Goal: Task Accomplishment & Management: Use online tool/utility

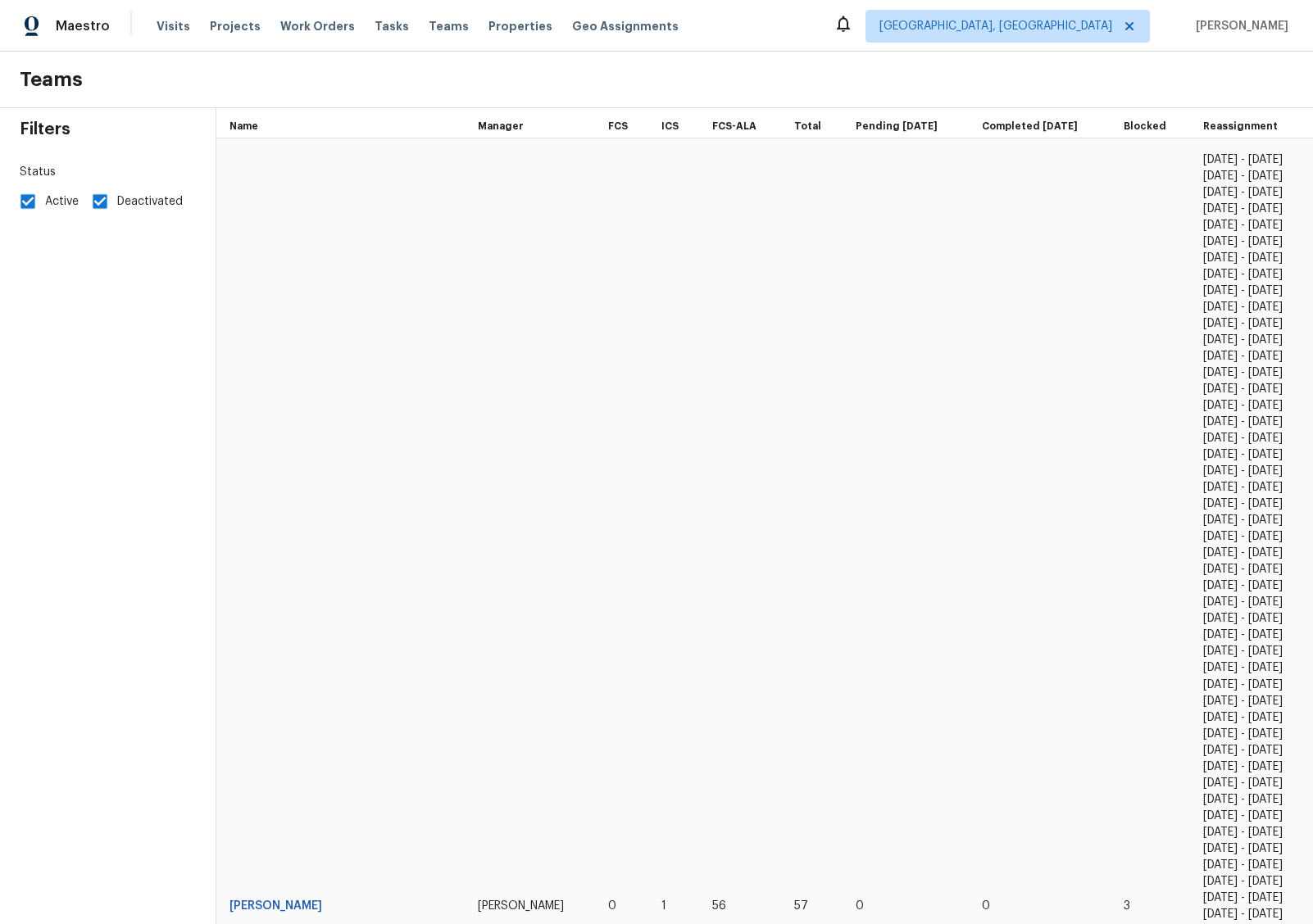
scroll to position [1506, 0]
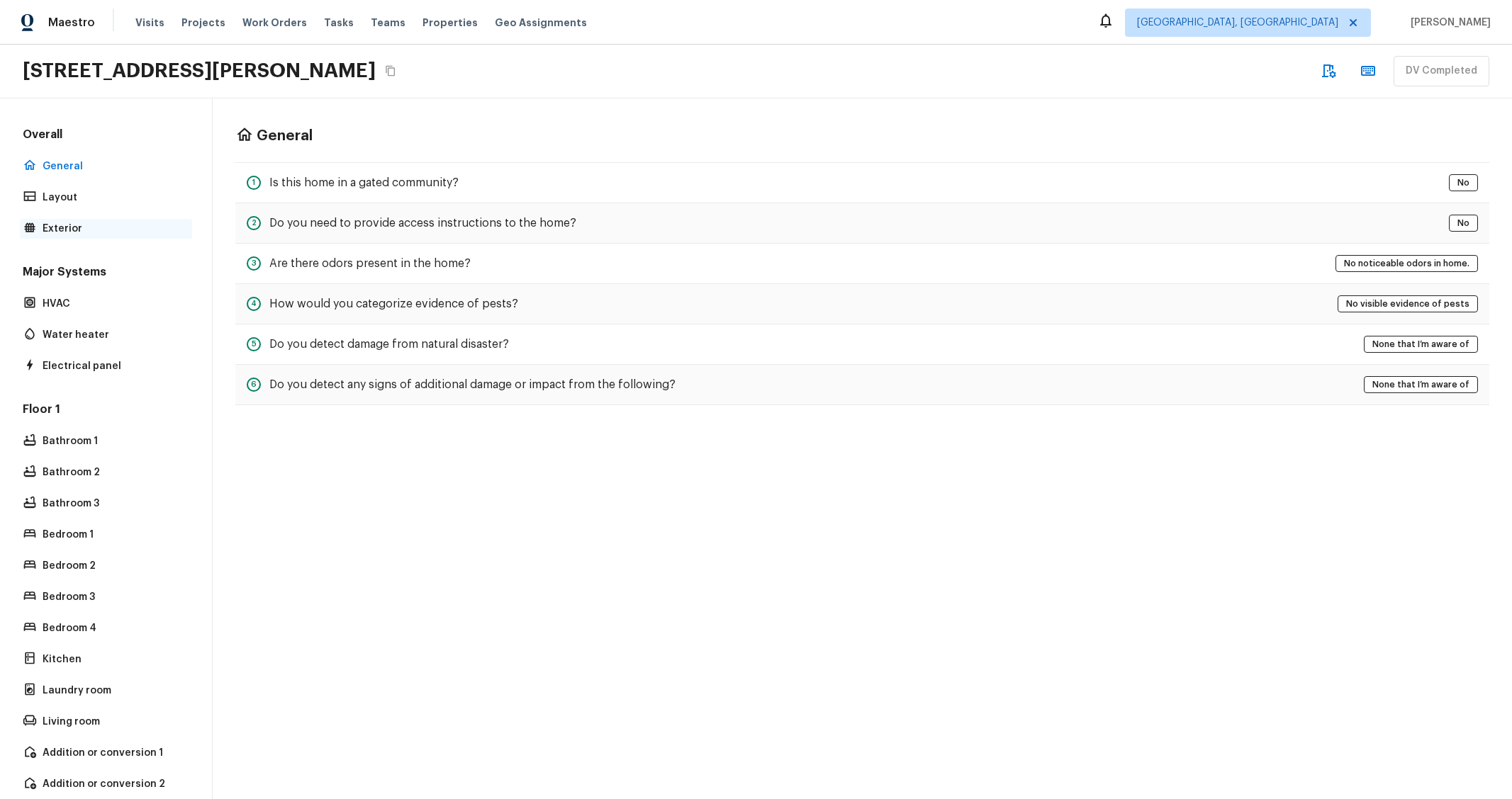
click at [78, 223] on p "Exterior" at bounding box center [113, 229] width 141 height 14
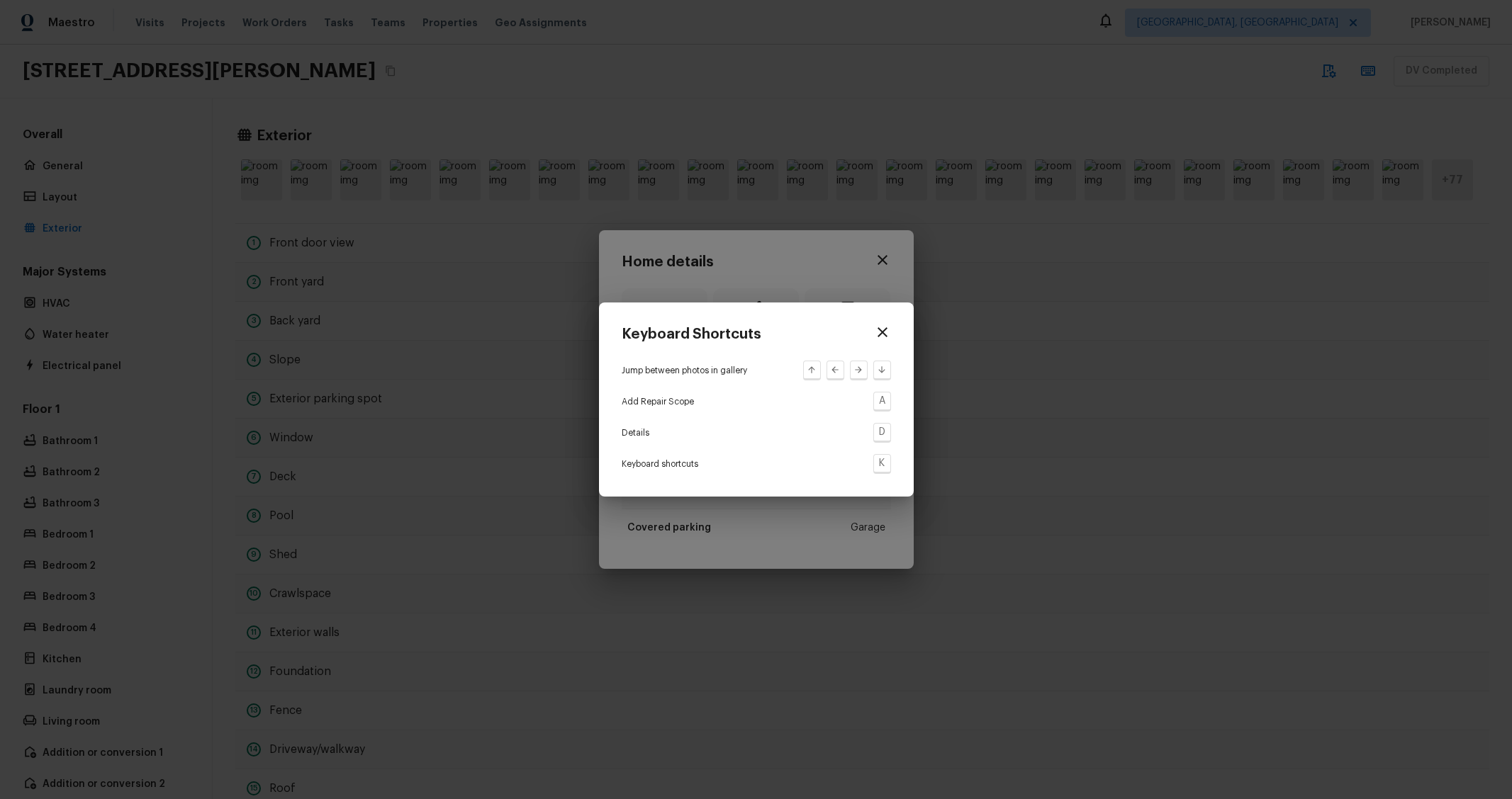
click at [889, 337] on icon "button" at bounding box center [883, 332] width 17 height 17
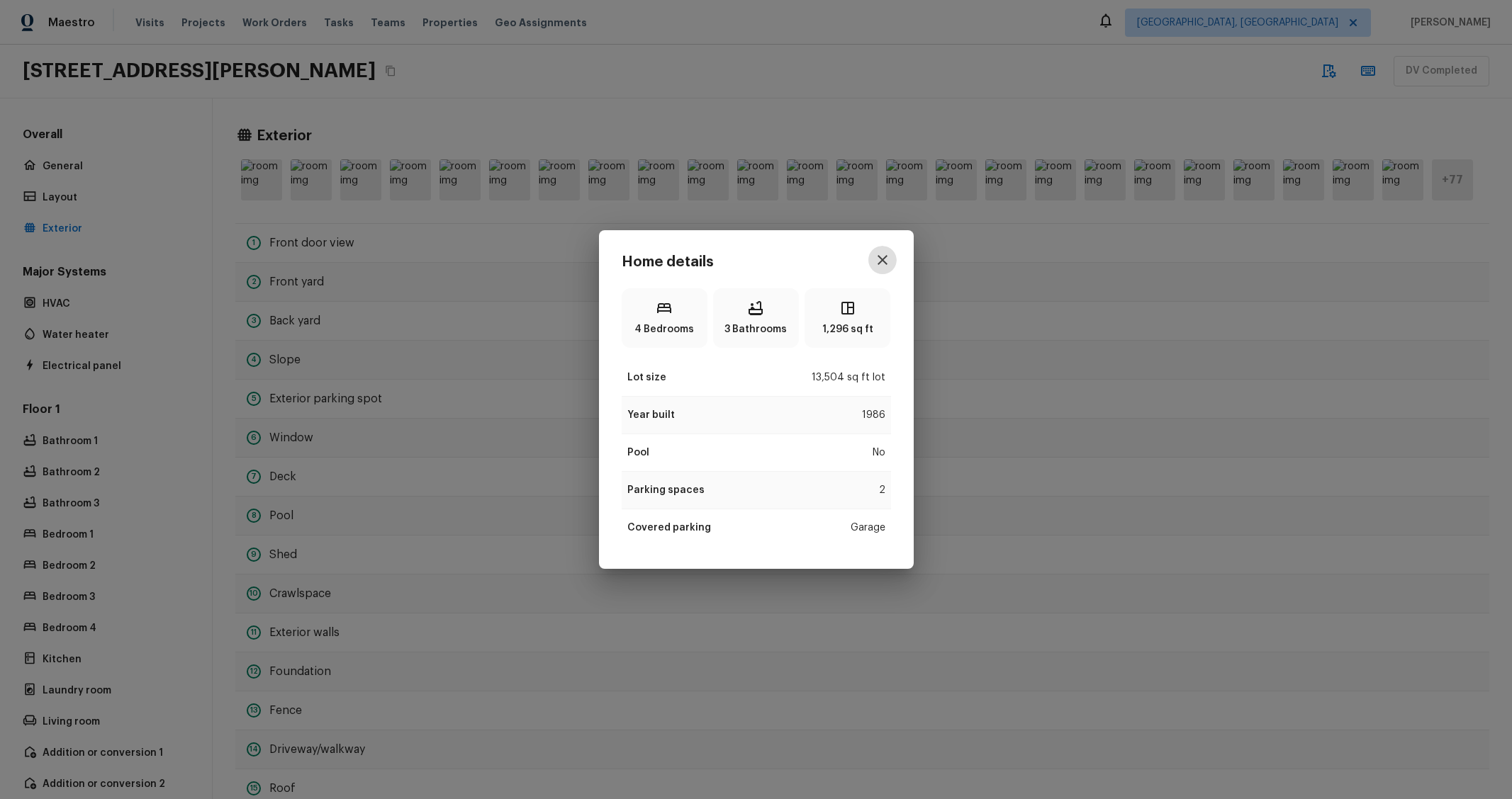
click at [881, 256] on icon "button" at bounding box center [883, 260] width 17 height 17
click at [882, 263] on icon "button" at bounding box center [883, 260] width 17 height 17
click at [882, 258] on icon "button" at bounding box center [883, 260] width 10 height 10
click at [881, 259] on icon "button" at bounding box center [883, 260] width 10 height 10
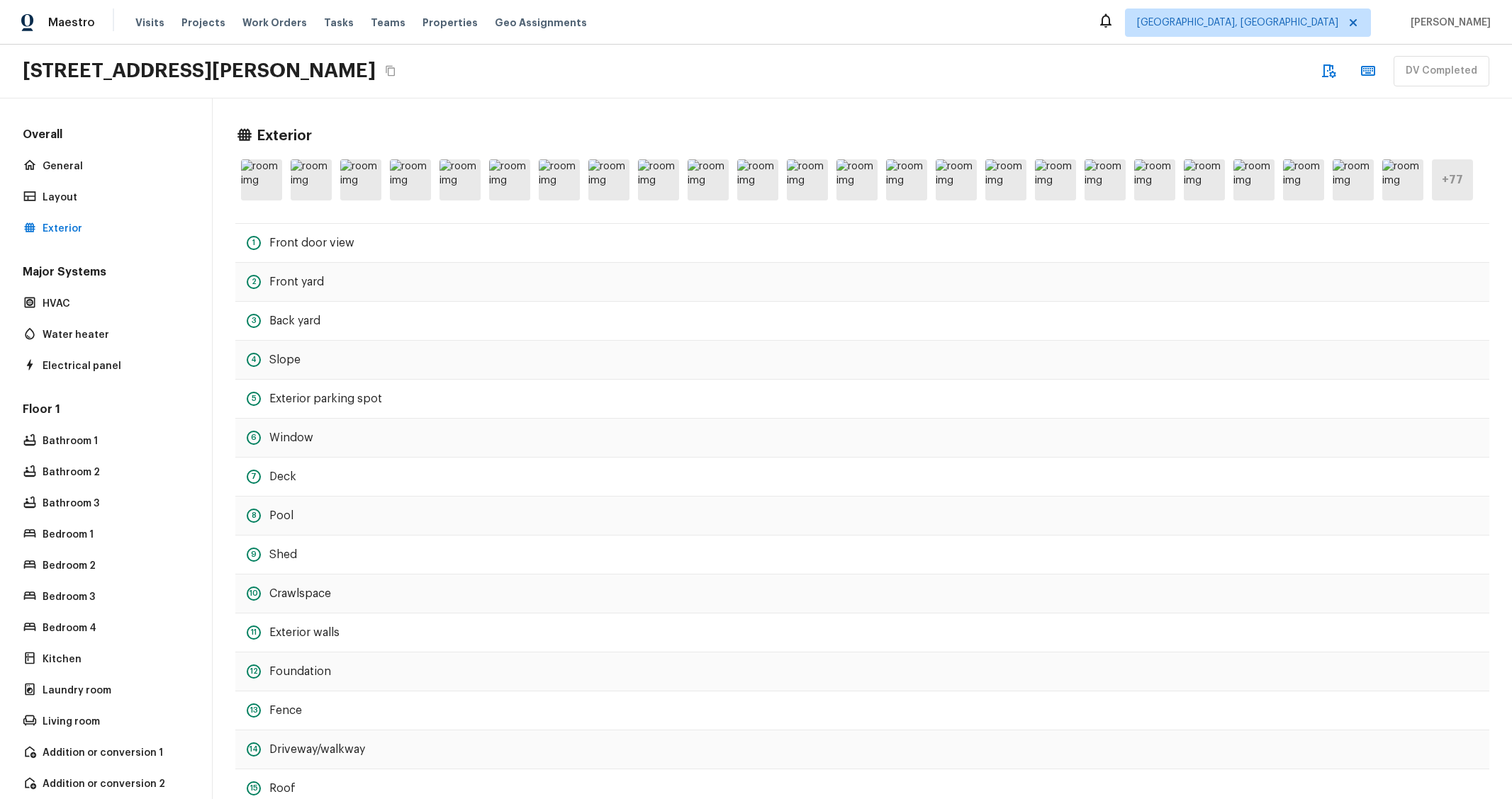
click at [328, 18] on span "Tasks" at bounding box center [338, 23] width 29 height 10
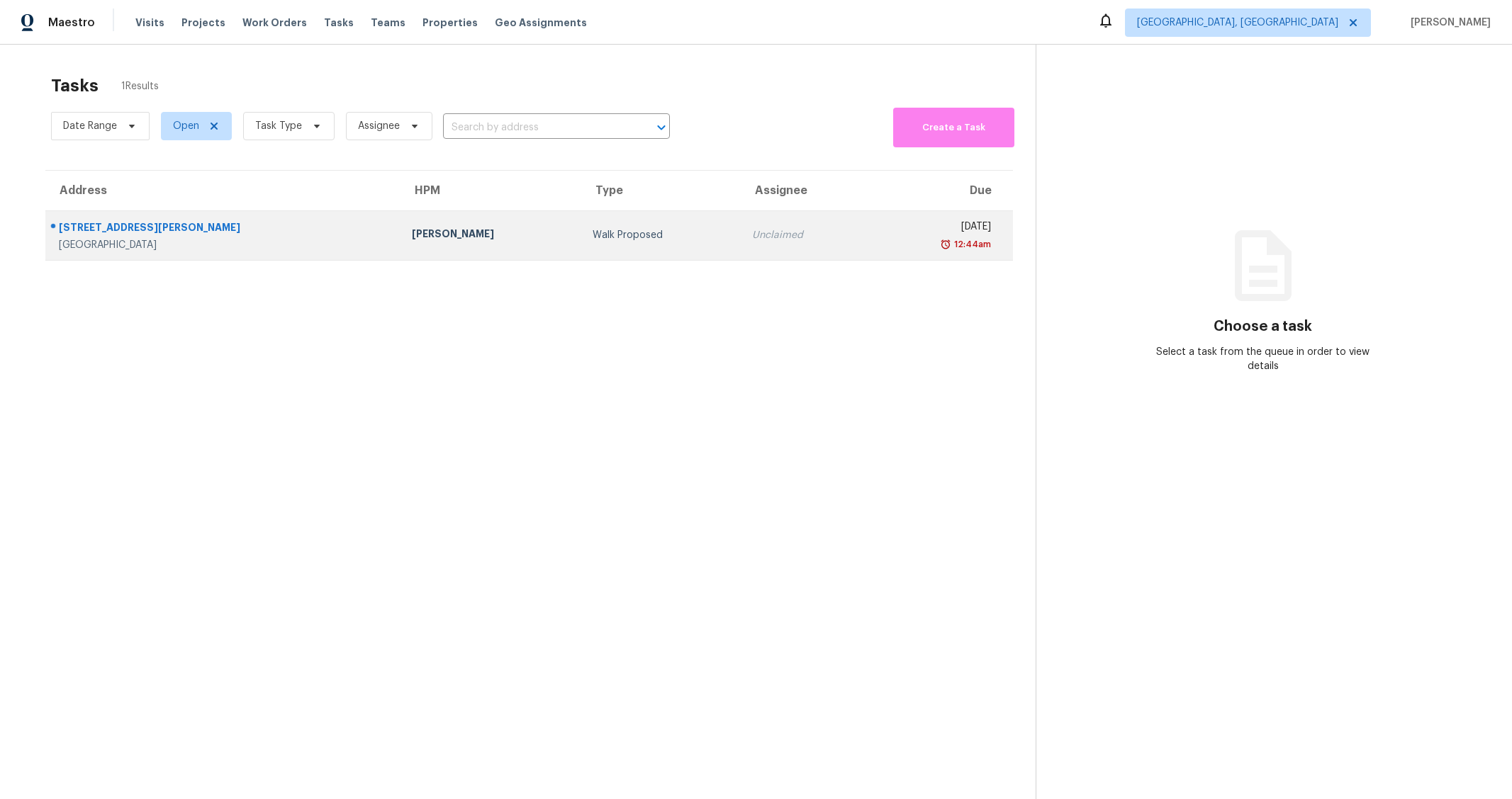
click at [103, 223] on div "[STREET_ADDRESS][PERSON_NAME]" at bounding box center [224, 229] width 330 height 18
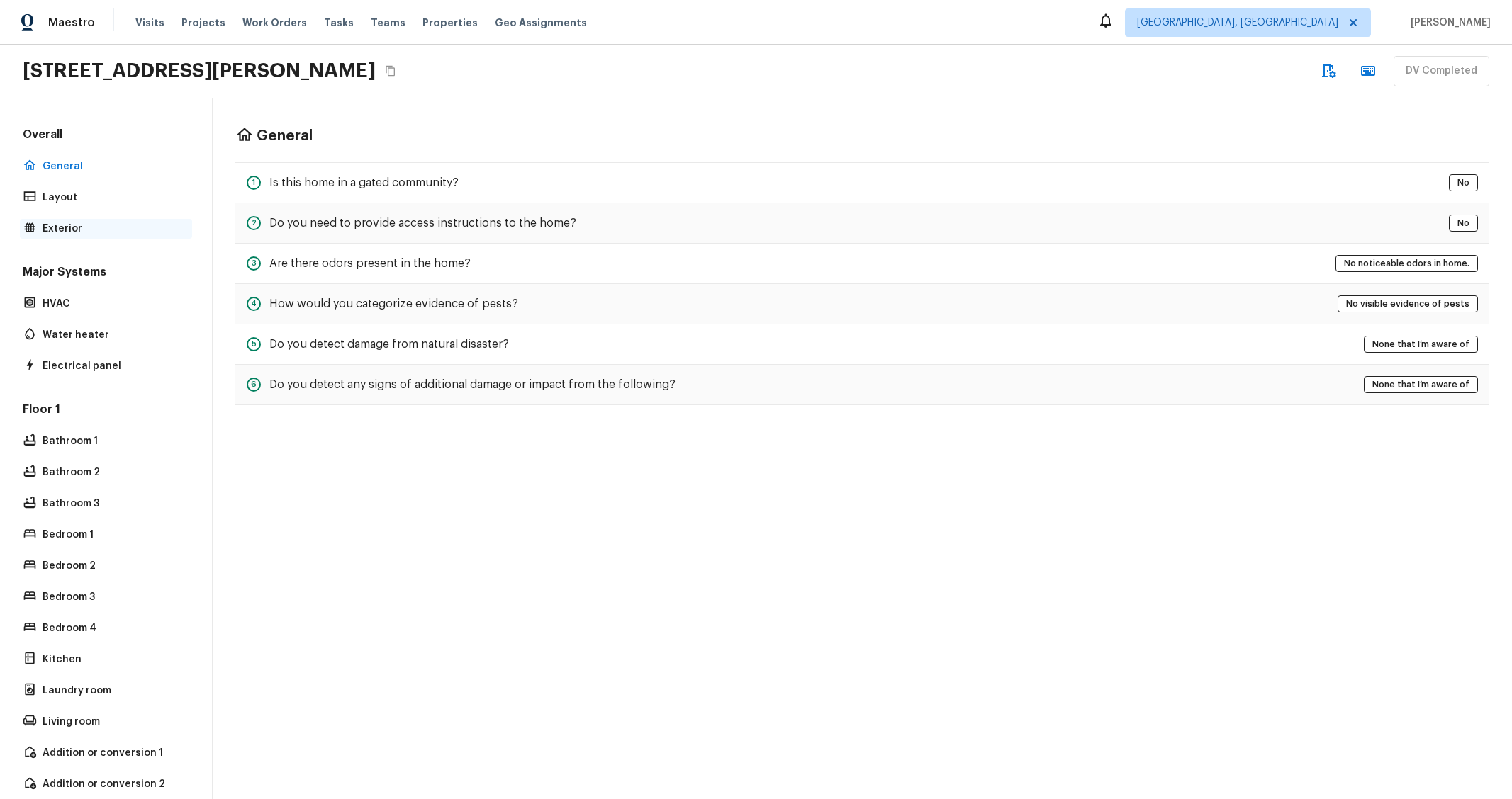
click at [75, 233] on p "Exterior" at bounding box center [113, 229] width 141 height 14
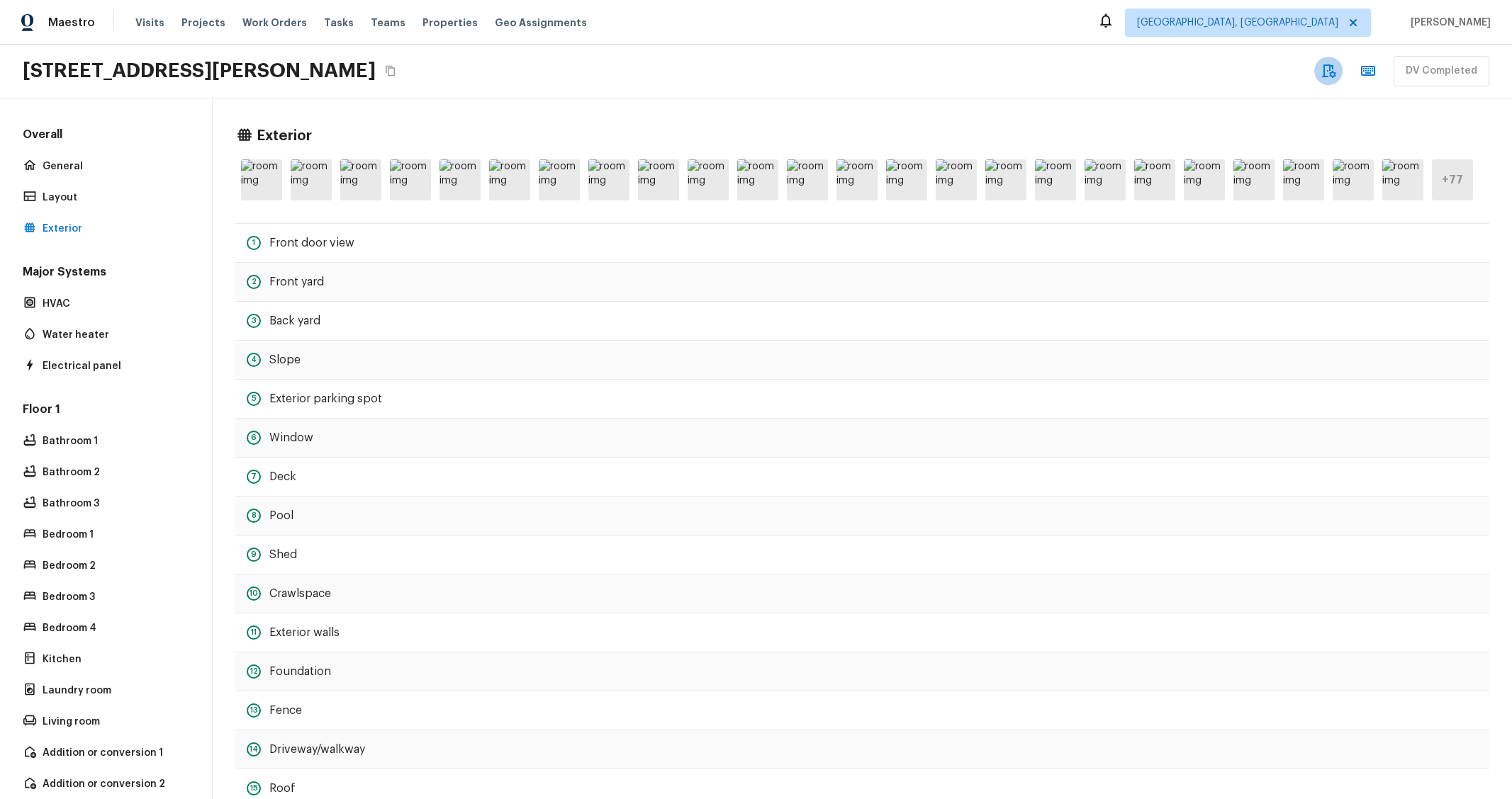
click at [1336, 68] on icon "button" at bounding box center [1328, 71] width 17 height 17
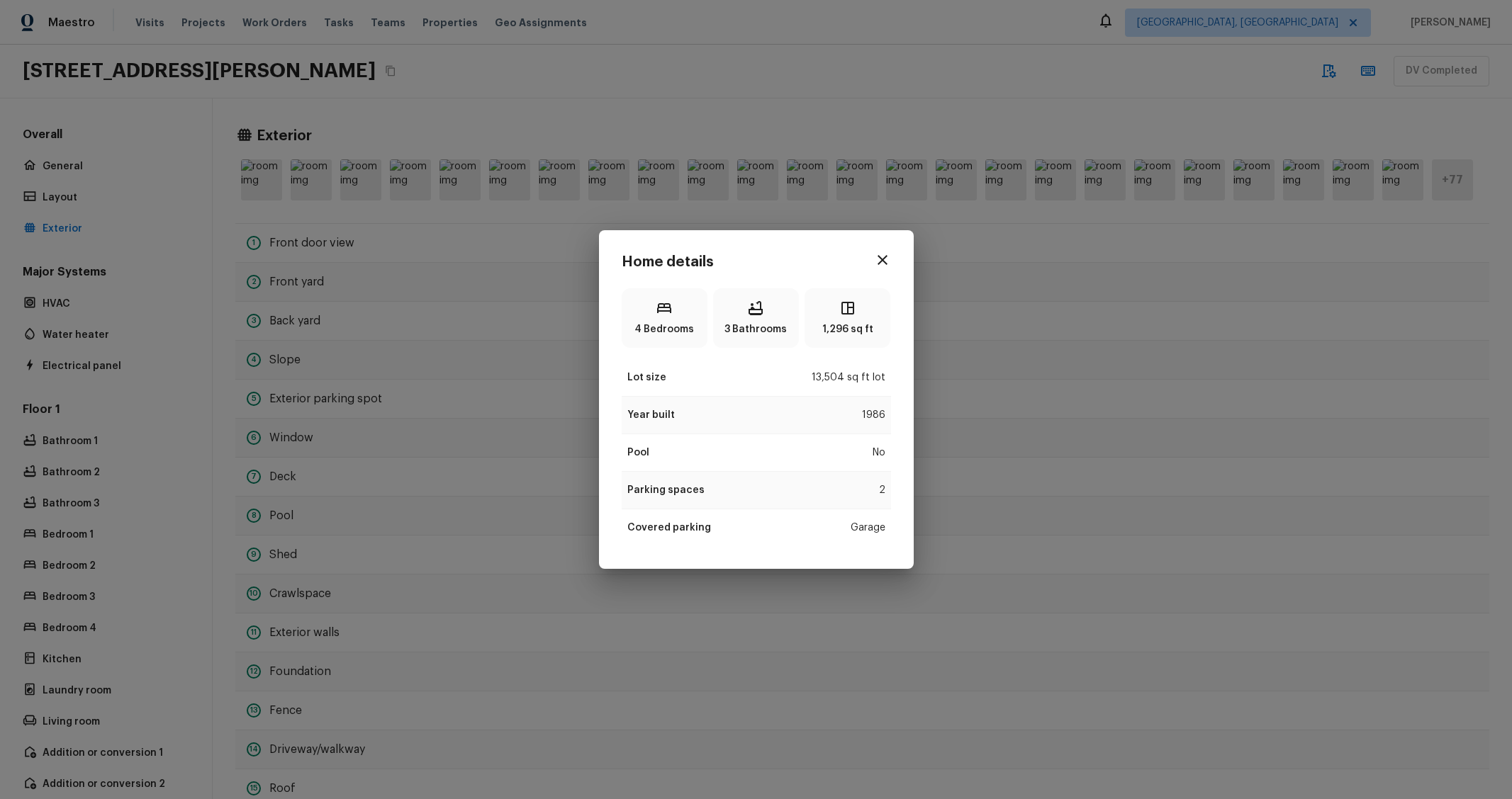
click at [1157, 347] on div "Home details 4 Bedrooms 3 Bathrooms 1,296 sq ft Lot size 13,504 sq ft lot Year …" at bounding box center [756, 399] width 1512 height 799
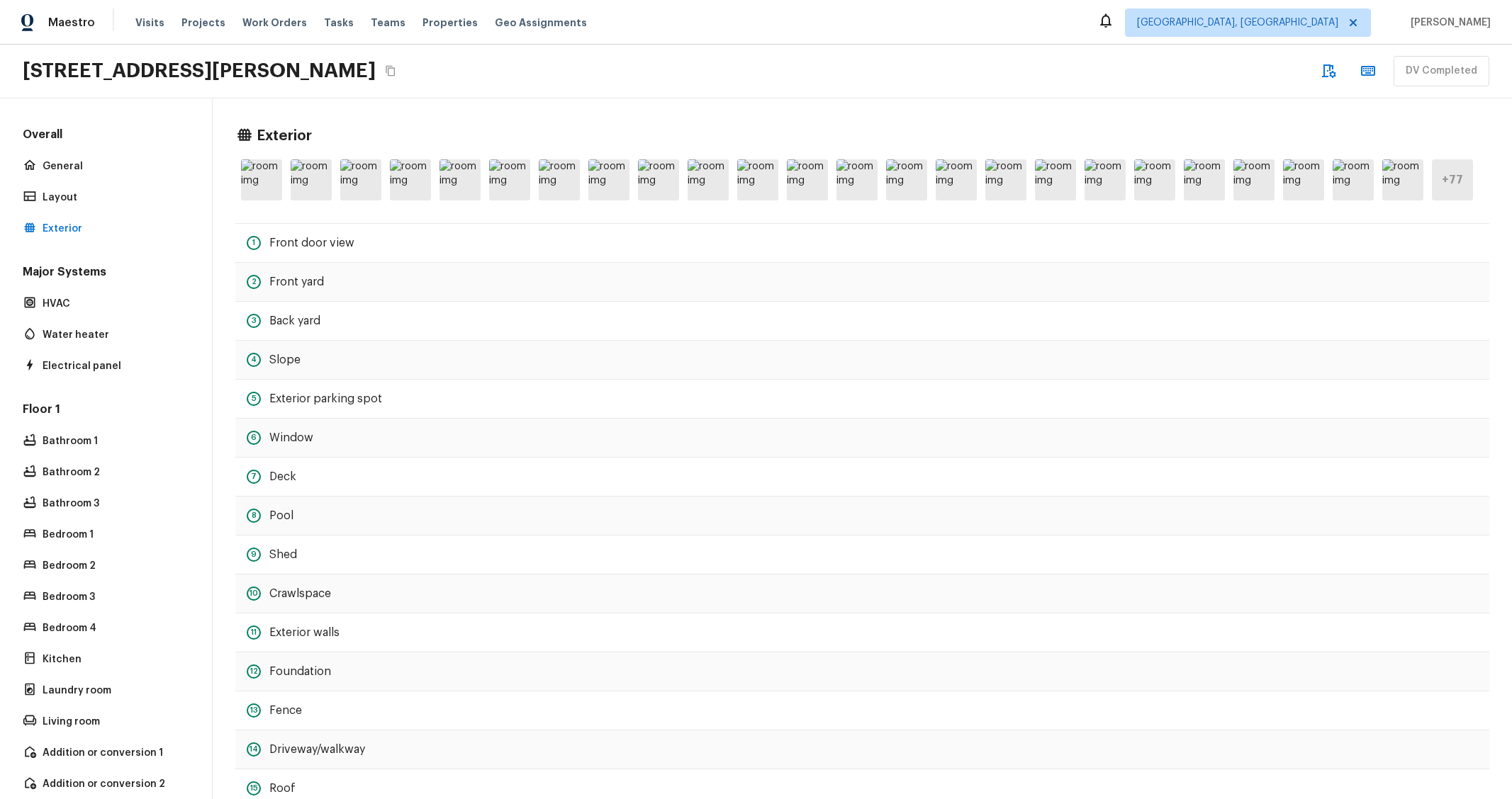
click at [1376, 66] on icon "button" at bounding box center [1368, 71] width 17 height 17
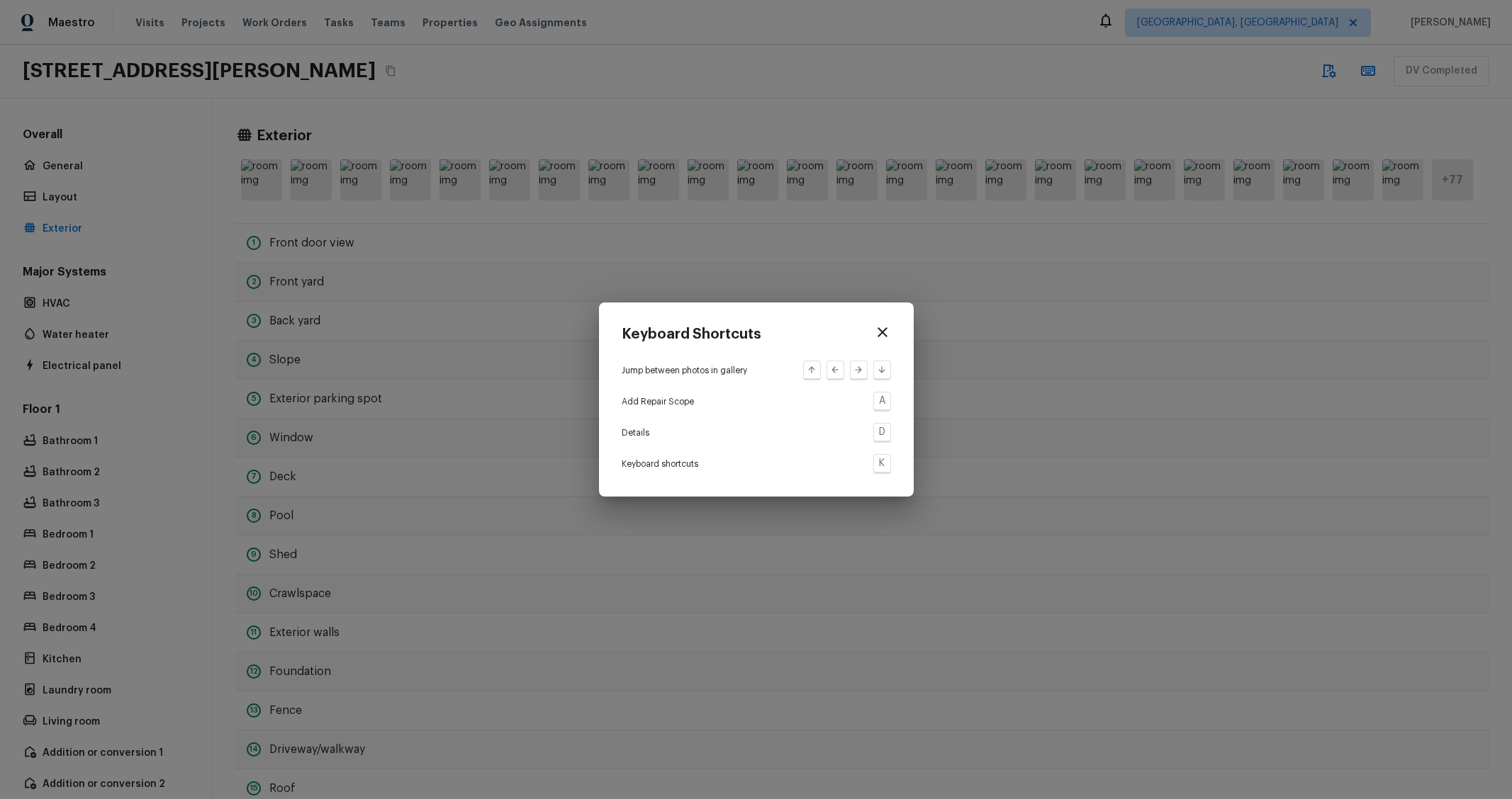
click at [1350, 335] on div "Keyboard Shortcuts Jump between photos in gallery Add Repair Scope A Details D …" at bounding box center [756, 399] width 1512 height 799
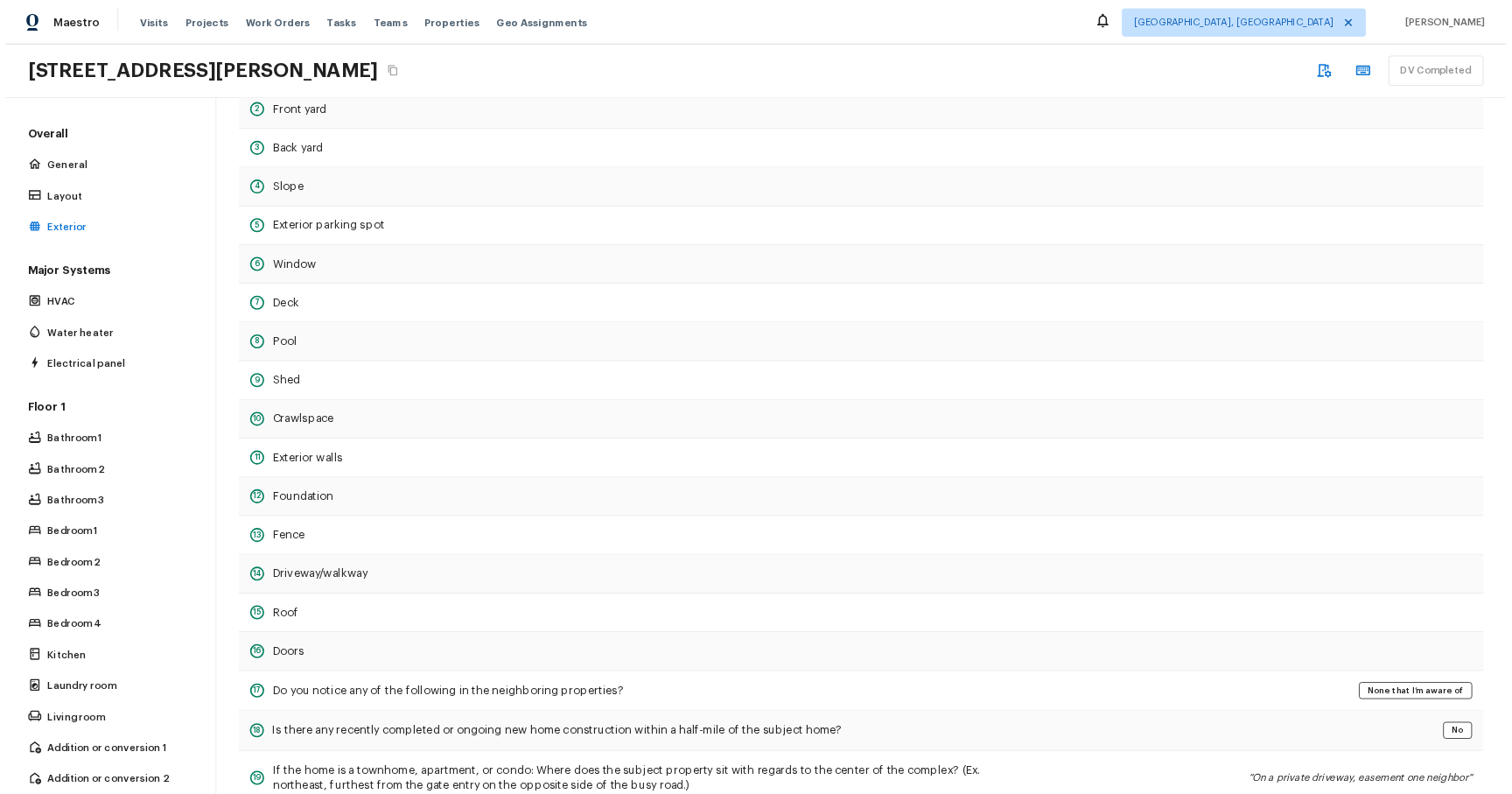
scroll to position [349, 0]
